Goal: Transaction & Acquisition: Book appointment/travel/reservation

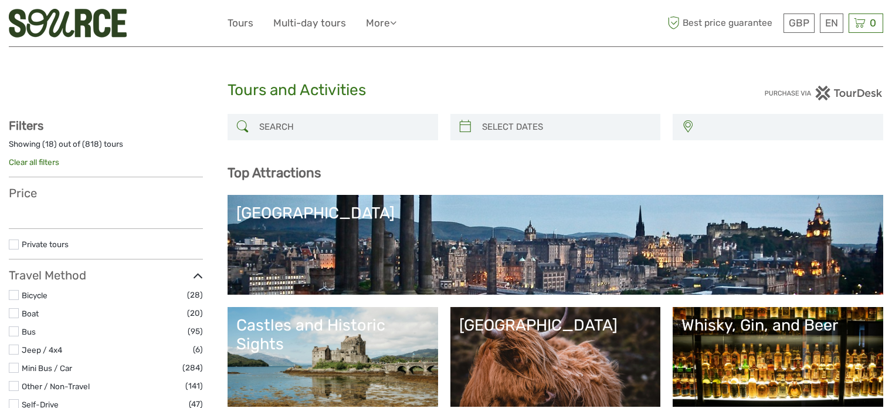
select select
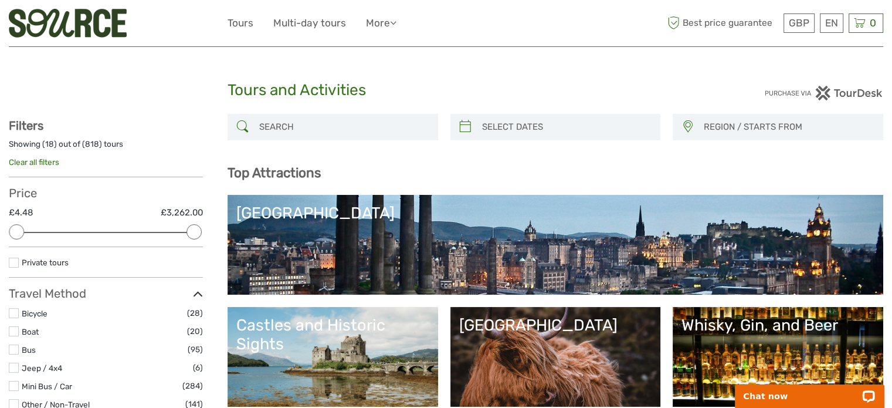
click at [317, 121] on input "search" at bounding box center [344, 127] width 178 height 21
paste input "Castles, [GEOGRAPHIC_DATA] and [GEOGRAPHIC_DATA] with [GEOGRAPHIC_DATA] Entry f…"
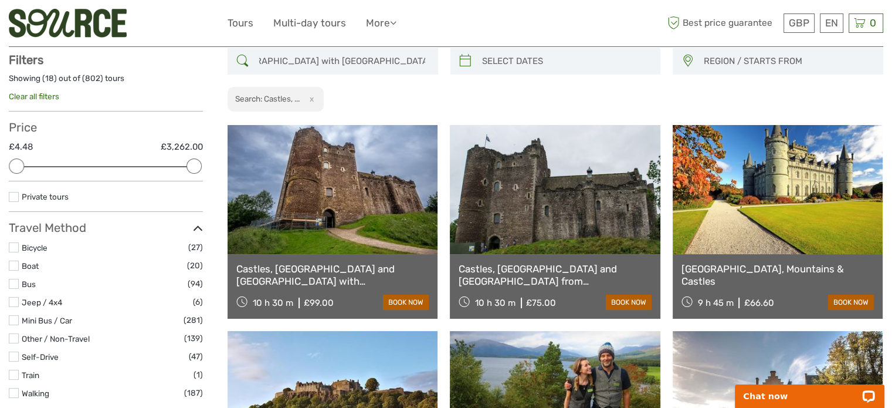
scroll to position [66, 0]
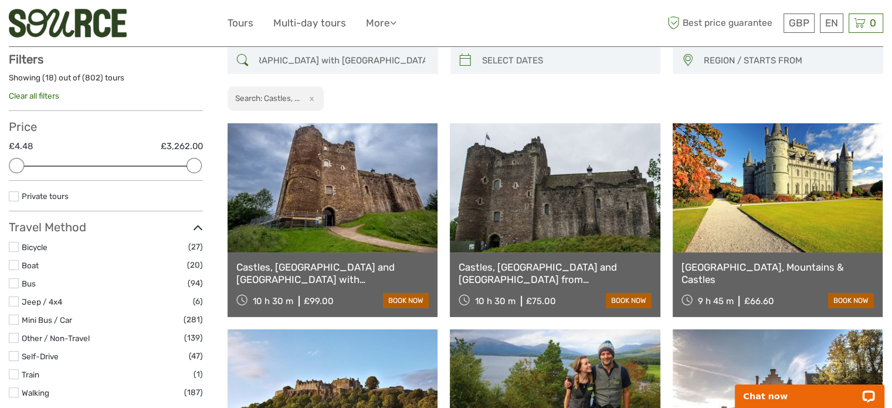
type input "Castles, [GEOGRAPHIC_DATA] and [GEOGRAPHIC_DATA] with [GEOGRAPHIC_DATA] Entry f…"
click at [351, 213] on link at bounding box center [333, 187] width 210 height 129
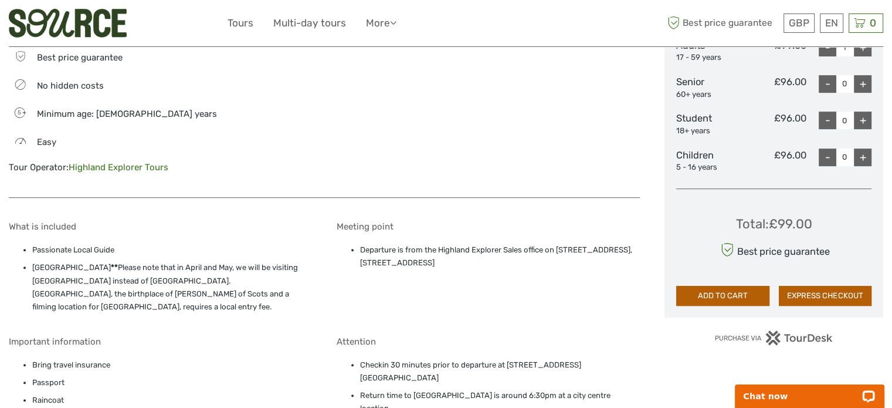
scroll to position [645, 0]
